Goal: Transaction & Acquisition: Purchase product/service

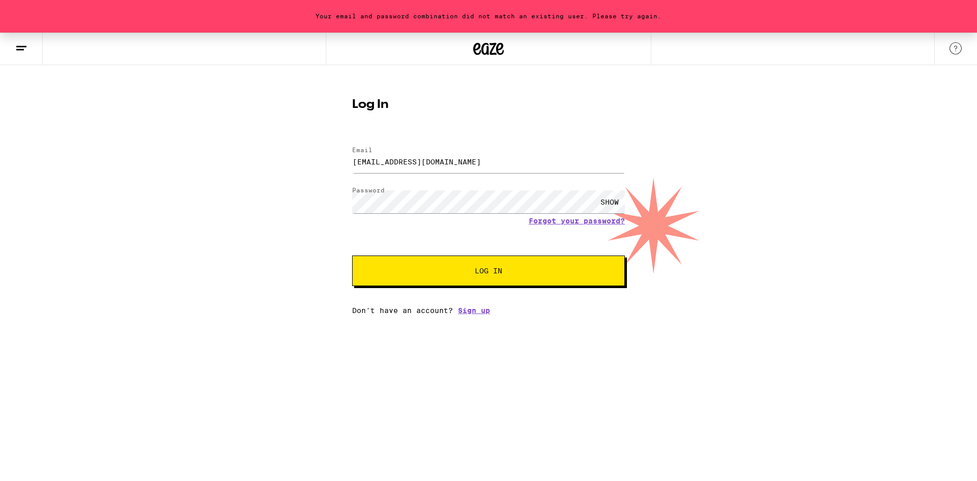
click at [483, 52] on icon at bounding box center [488, 49] width 15 height 12
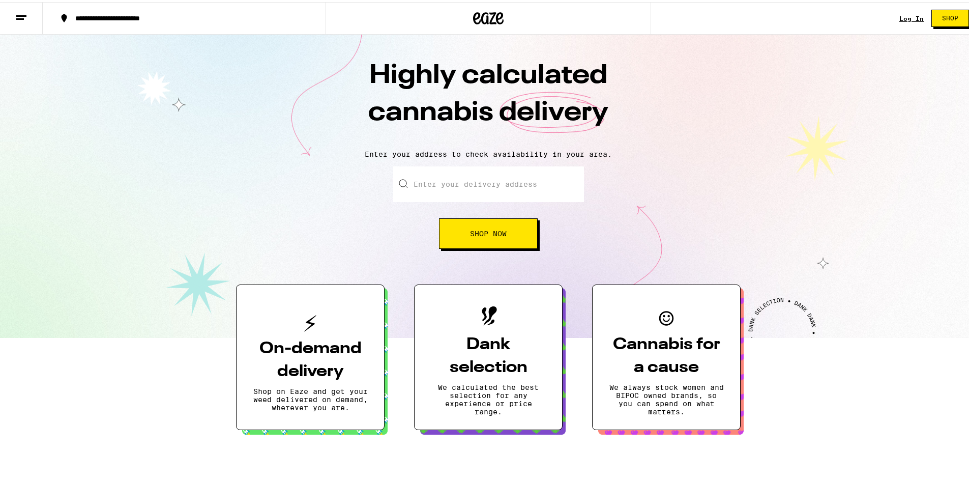
click at [944, 18] on span "Shop" at bounding box center [950, 16] width 16 height 6
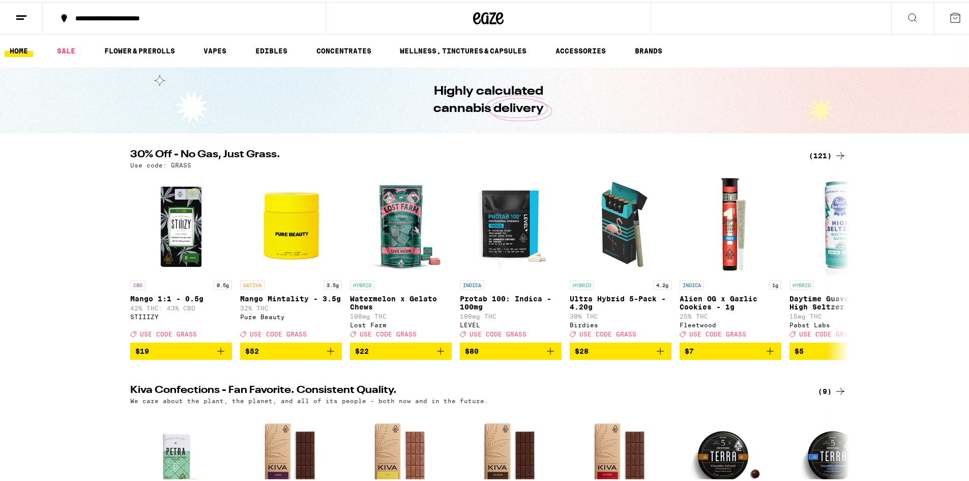
click at [828, 161] on div "Use code: GRASS" at bounding box center [488, 163] width 716 height 7
click at [828, 156] on div "(121)" at bounding box center [828, 153] width 38 height 12
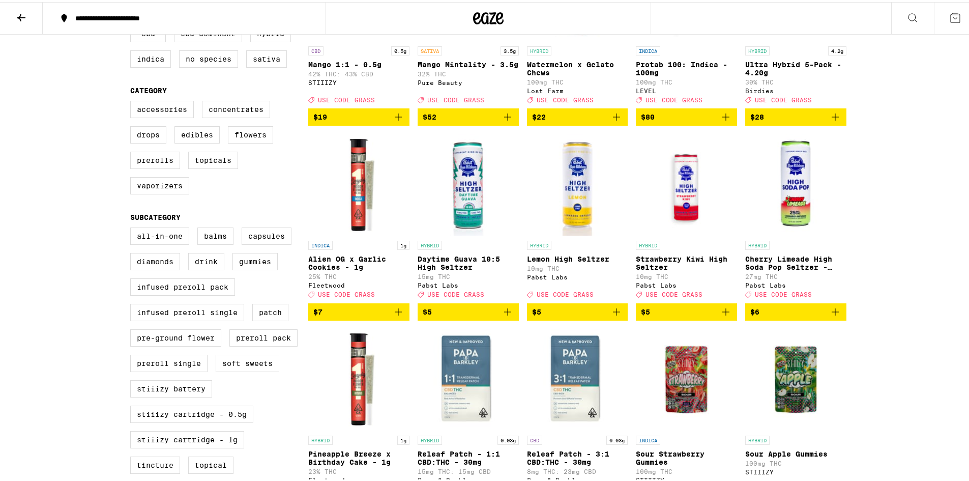
scroll to position [203, 0]
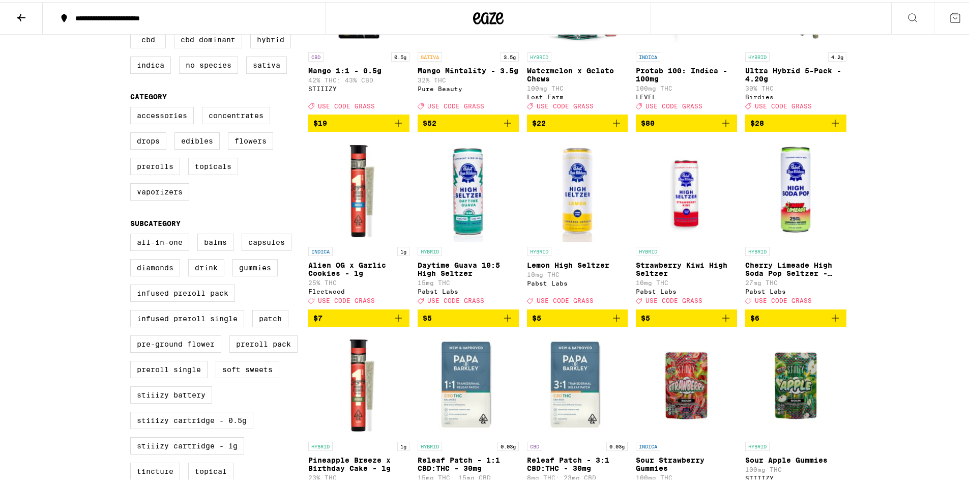
click at [798, 201] on img "Open page for Cherry Limeade High Soda Pop Seltzer - 25mg from Pabst Labs" at bounding box center [795, 189] width 101 height 102
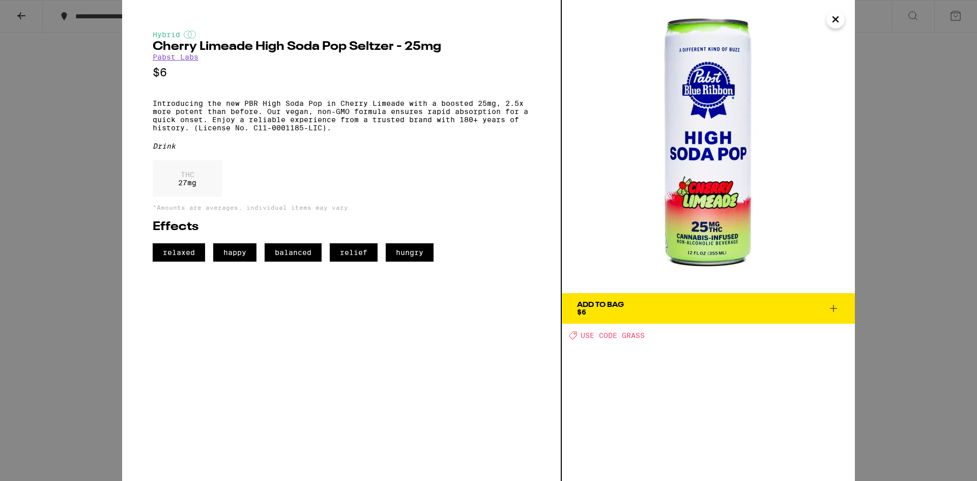
drag, startPoint x: 834, startPoint y: 22, endPoint x: 558, endPoint y: 48, distance: 277.4
click at [834, 22] on icon "Close" at bounding box center [835, 19] width 12 height 15
